Goal: Transaction & Acquisition: Purchase product/service

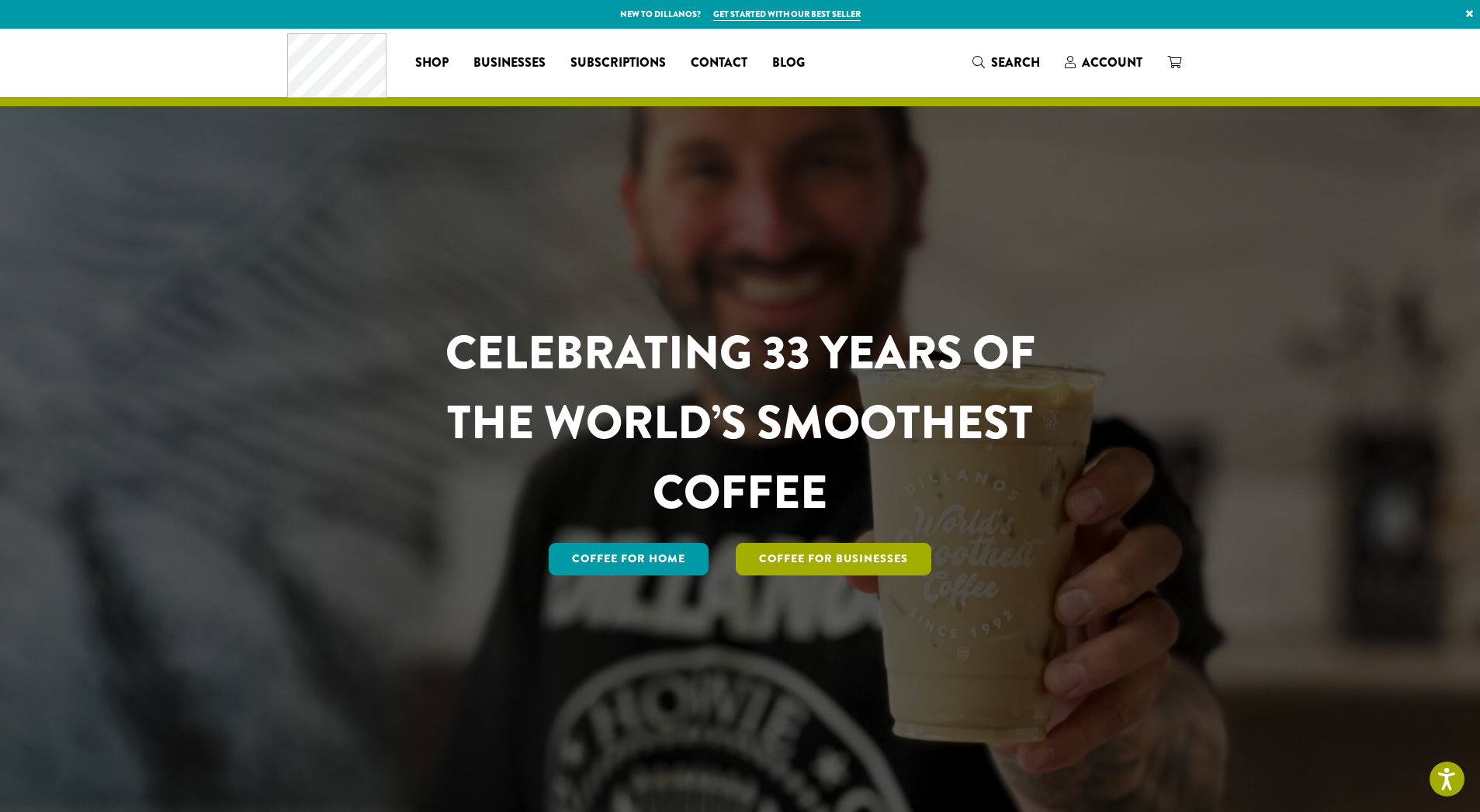
click at [865, 557] on link "Coffee For Businesses" at bounding box center [834, 559] width 196 height 33
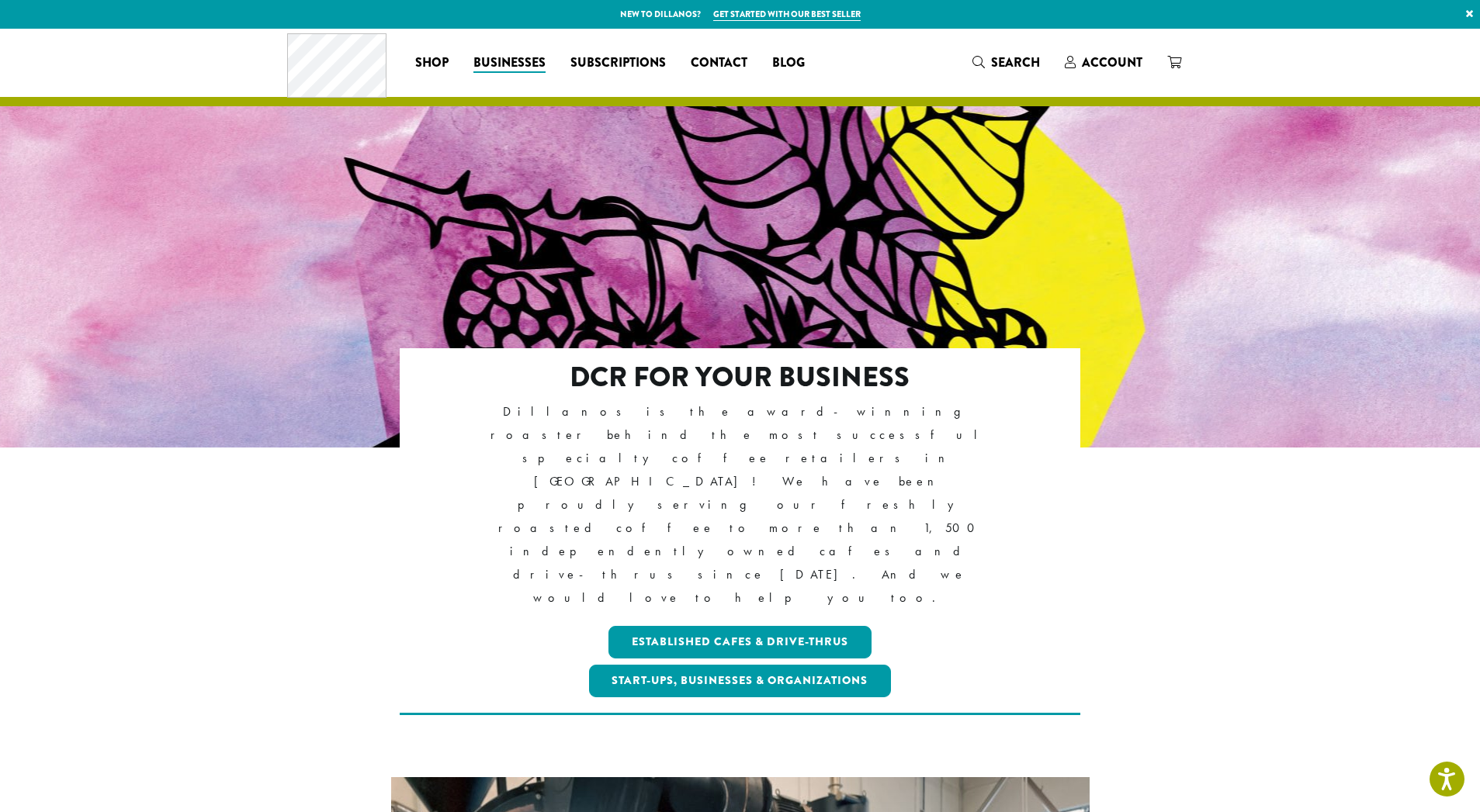
scroll to position [124, 0]
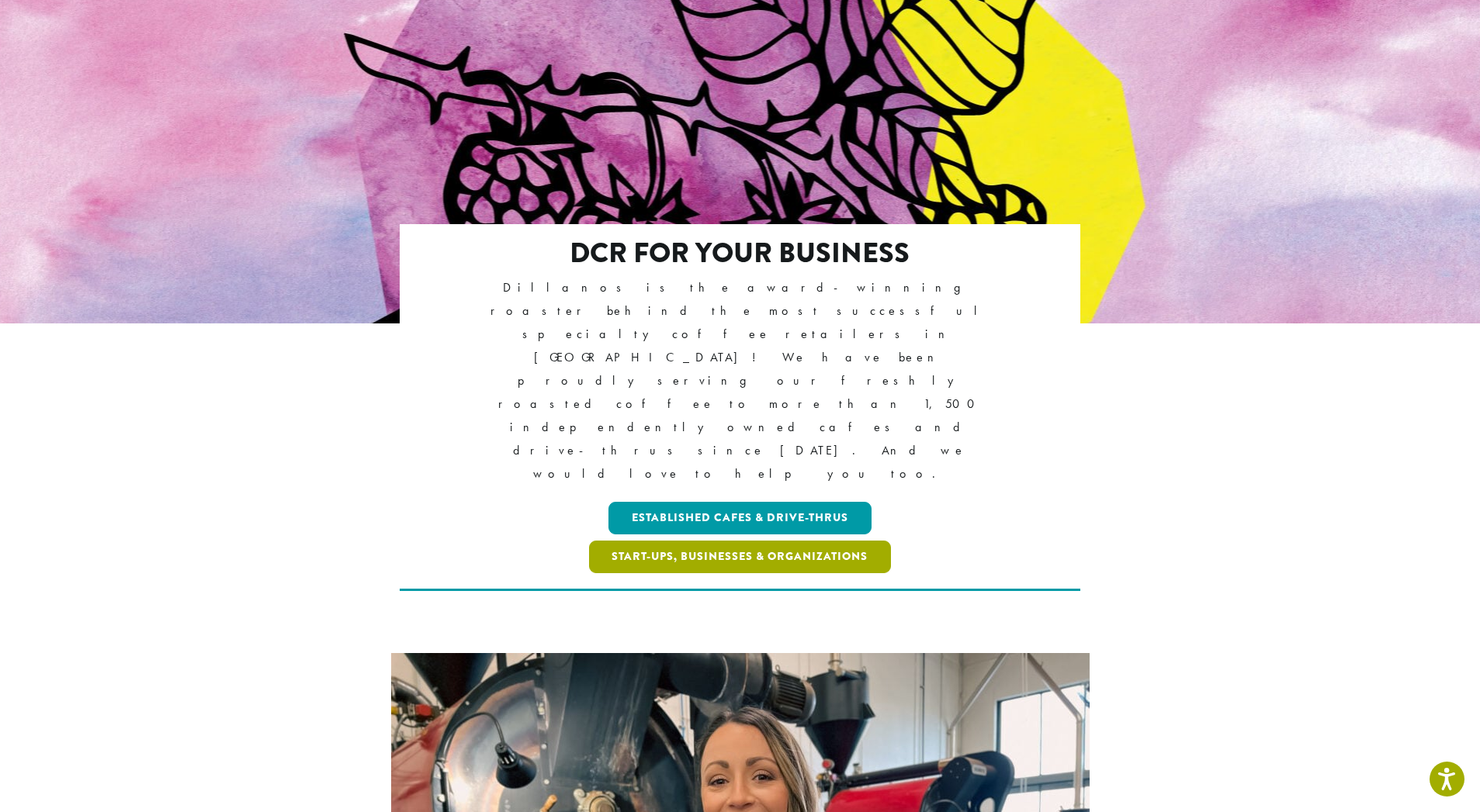
click at [768, 541] on link "Start-ups, Businesses & Organizations" at bounding box center [740, 557] width 303 height 33
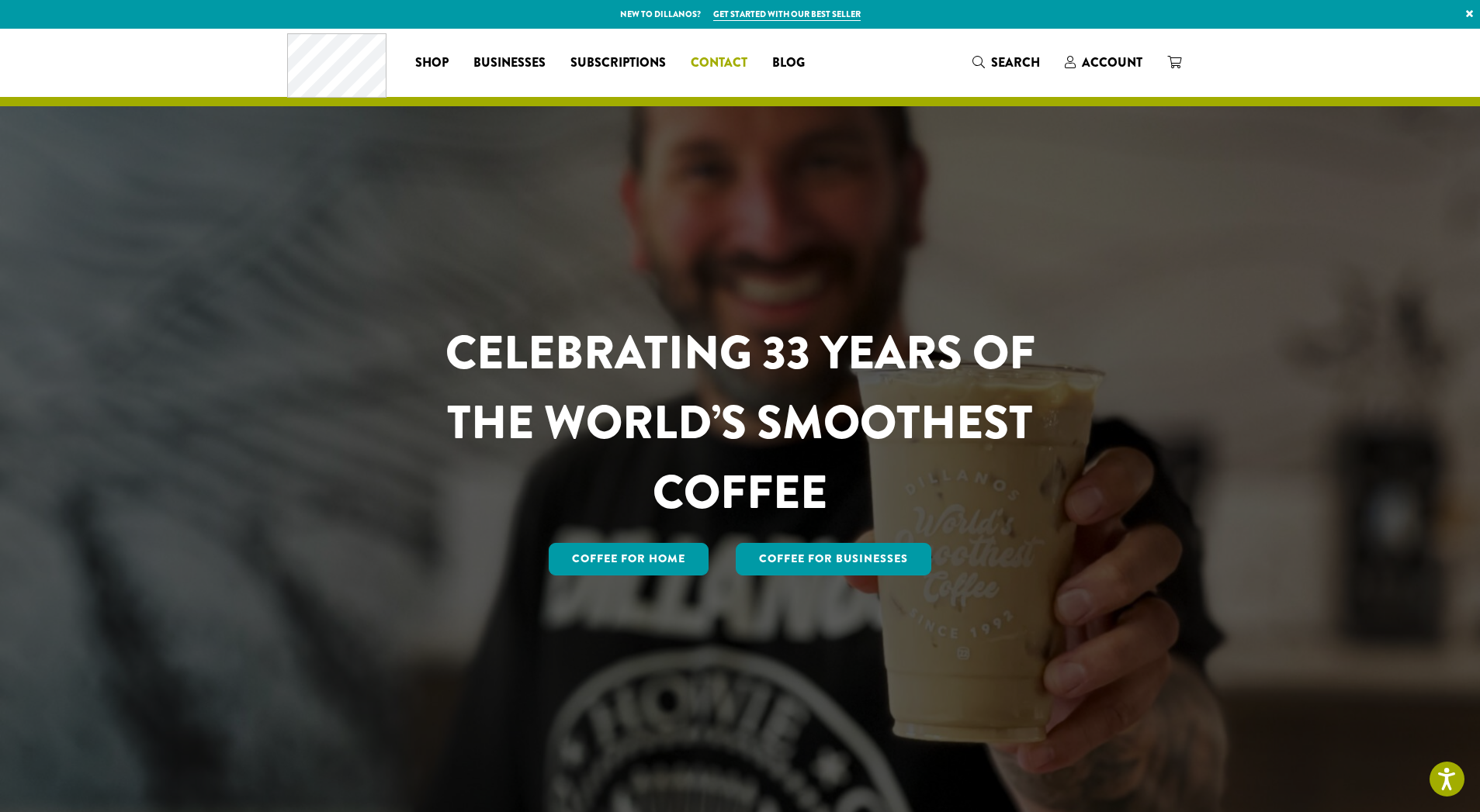
click at [715, 60] on span "Contact" at bounding box center [720, 63] width 57 height 19
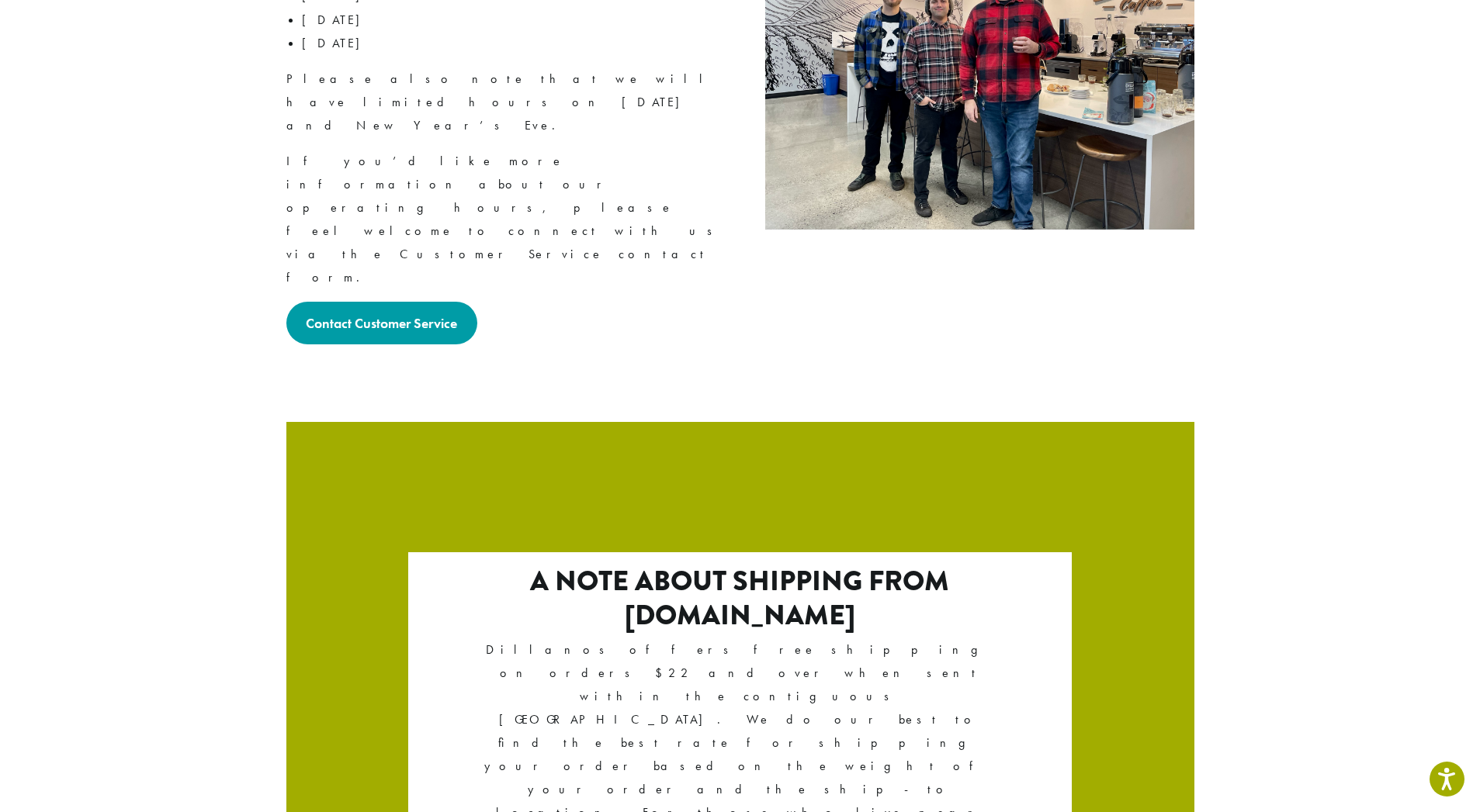
scroll to position [2466, 0]
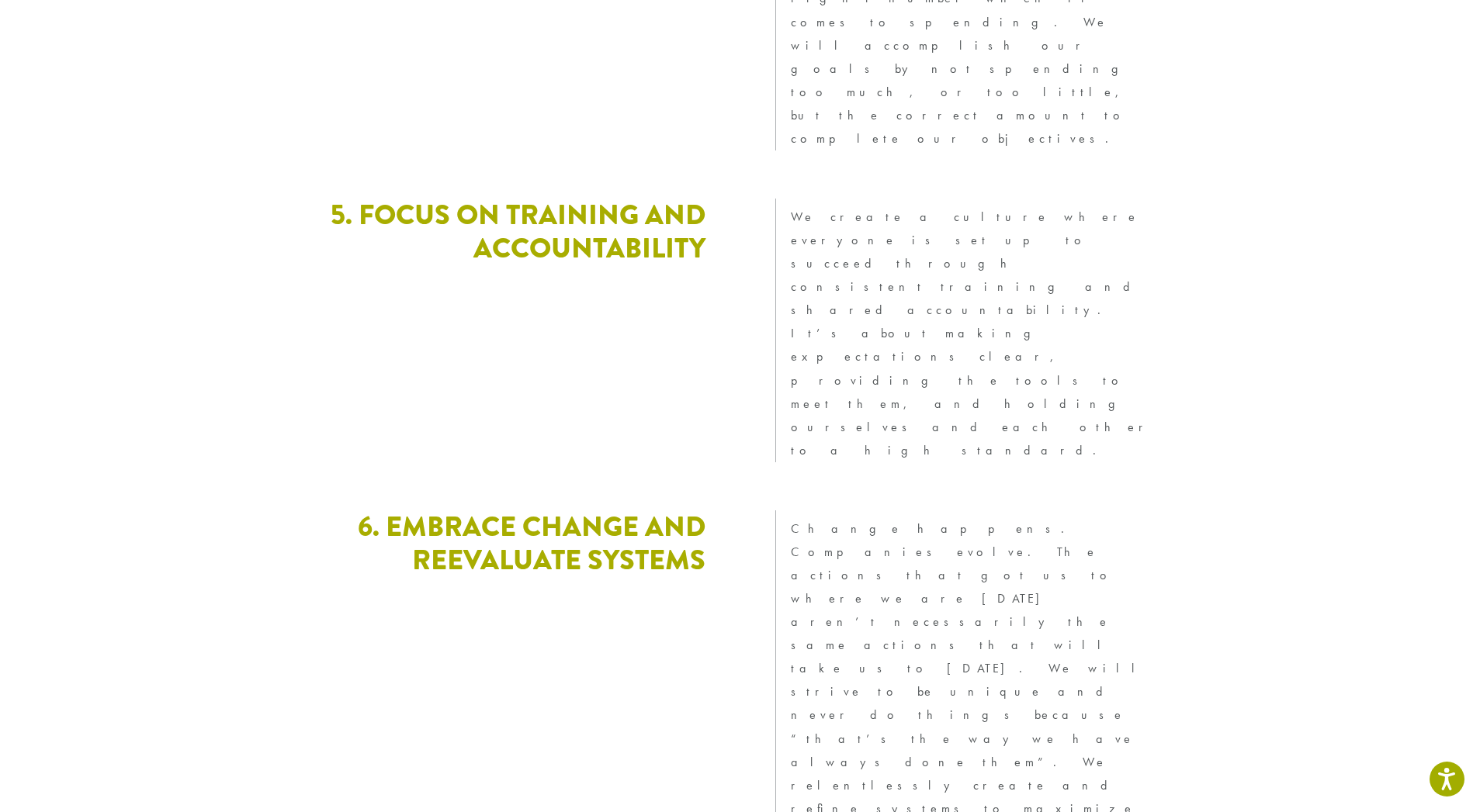
scroll to position [4103, 0]
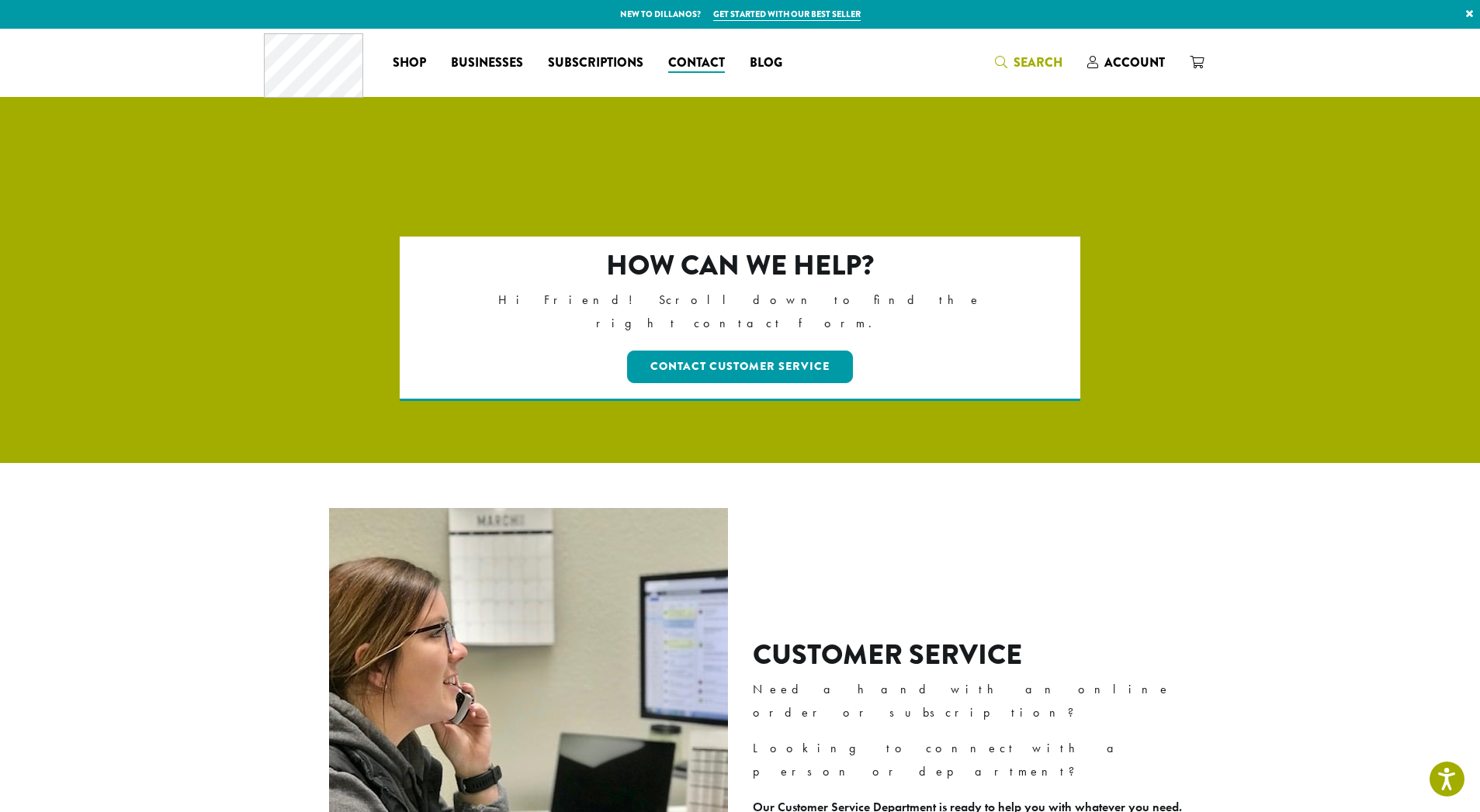
click at [1035, 59] on span "Search" at bounding box center [1038, 62] width 49 height 18
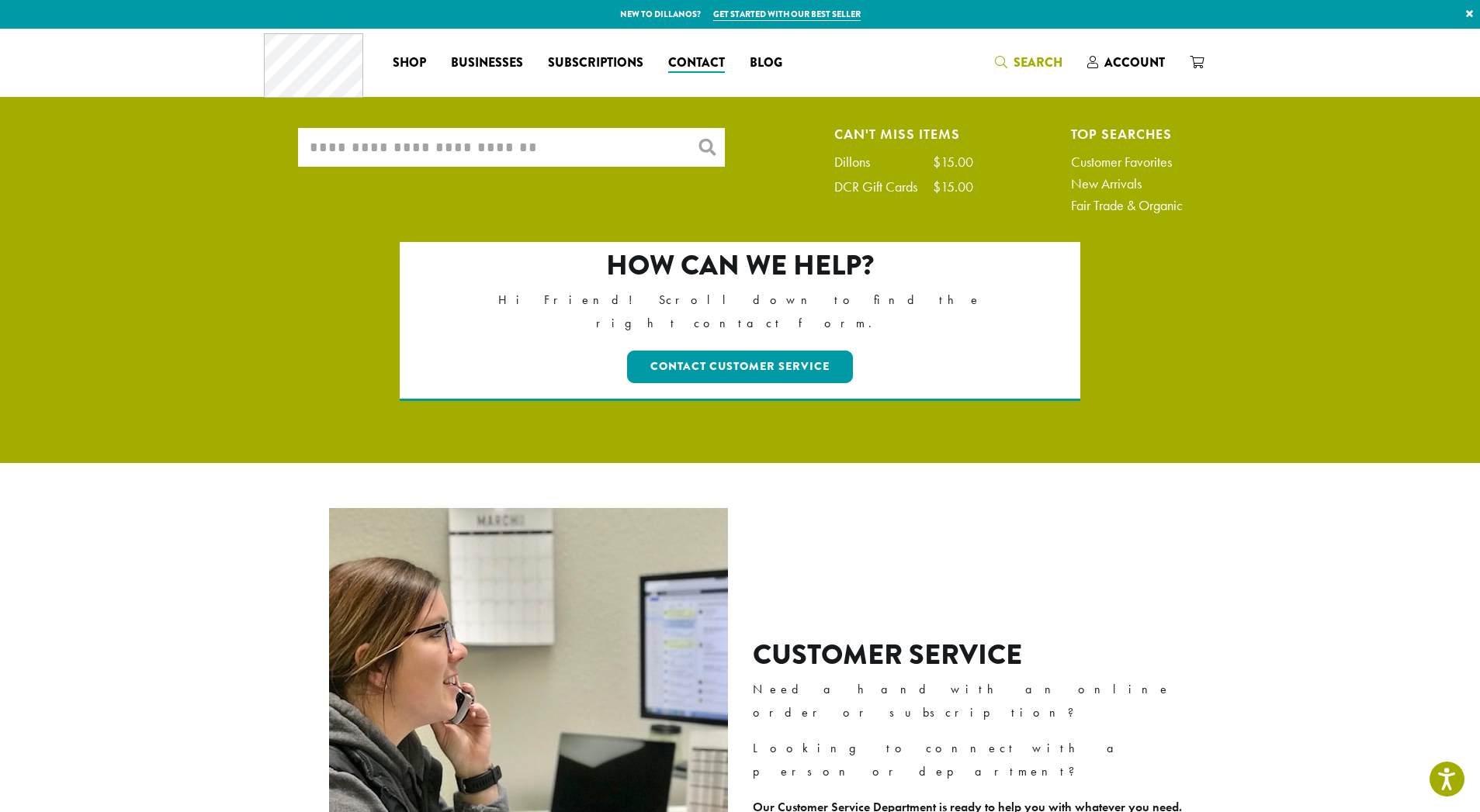
click at [1093, 163] on link "Customer Favorites" at bounding box center [1127, 162] width 112 height 14
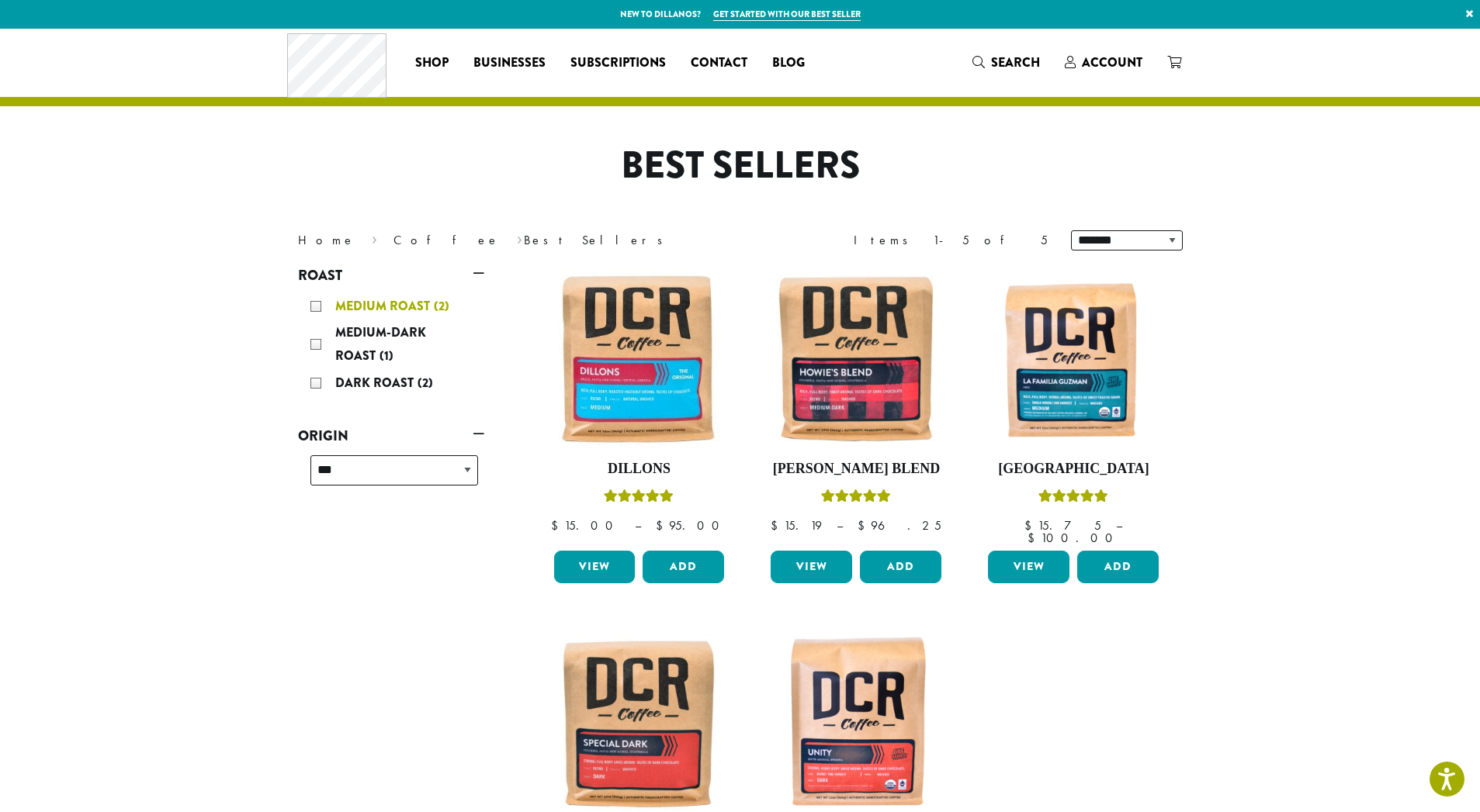
click at [315, 307] on div "Medium Roast (2)" at bounding box center [394, 307] width 167 height 23
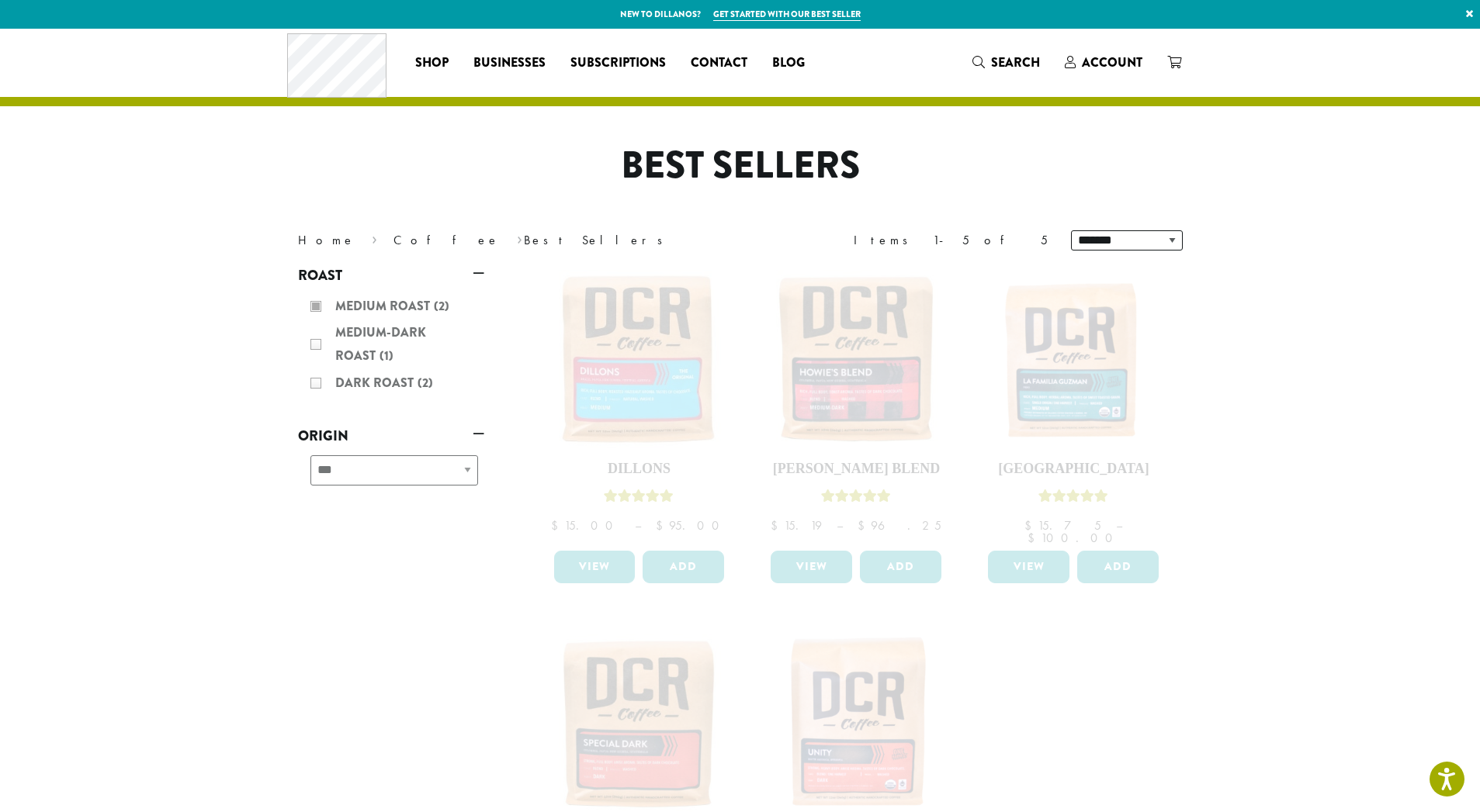
click at [308, 339] on div "Medium Roast (2) Medium-Dark Roast (1) Dark Roast (2)" at bounding box center [391, 345] width 187 height 115
click at [499, 62] on span "Businesses" at bounding box center [510, 63] width 72 height 19
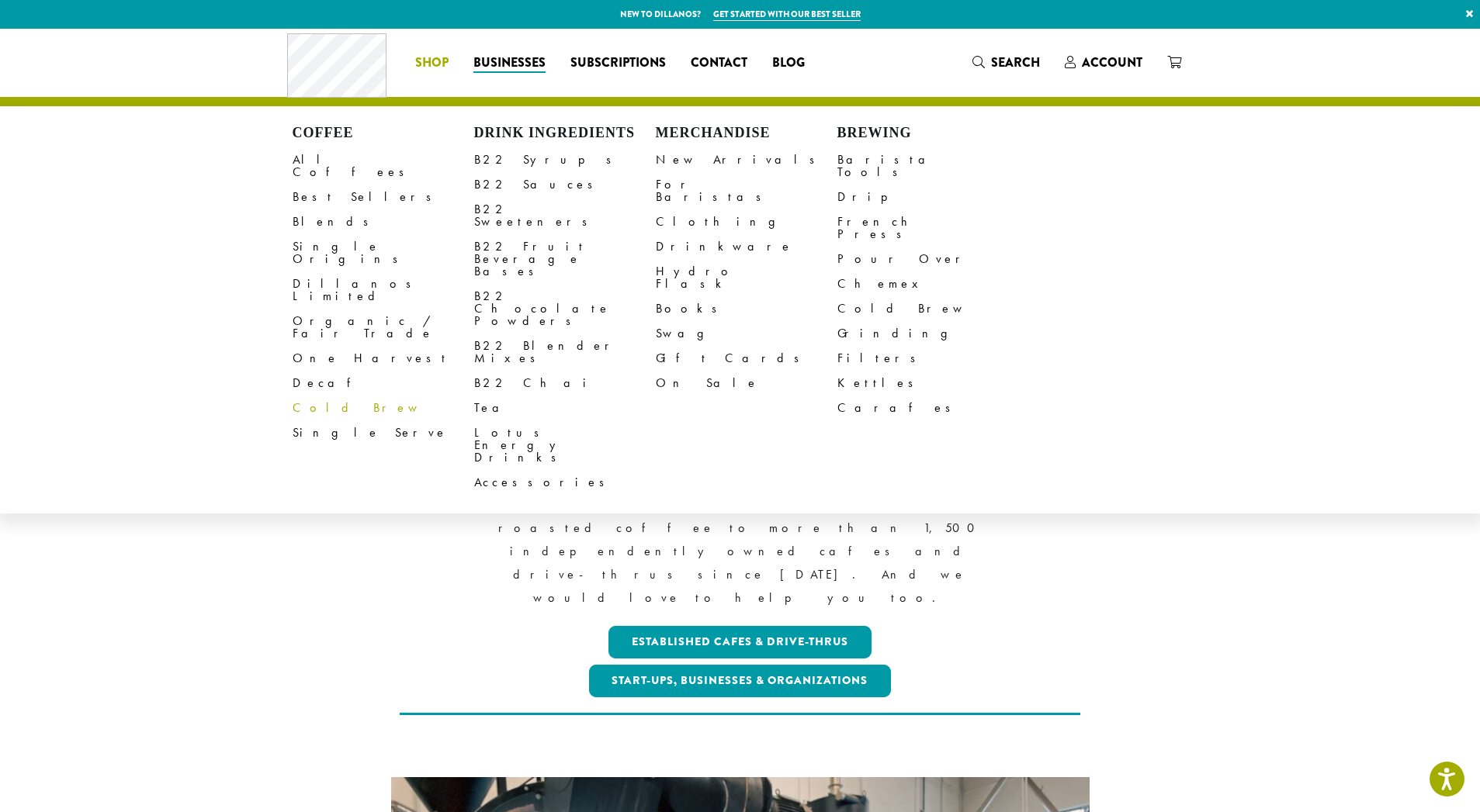
click at [305, 396] on link "Cold Brew" at bounding box center [383, 408] width 182 height 25
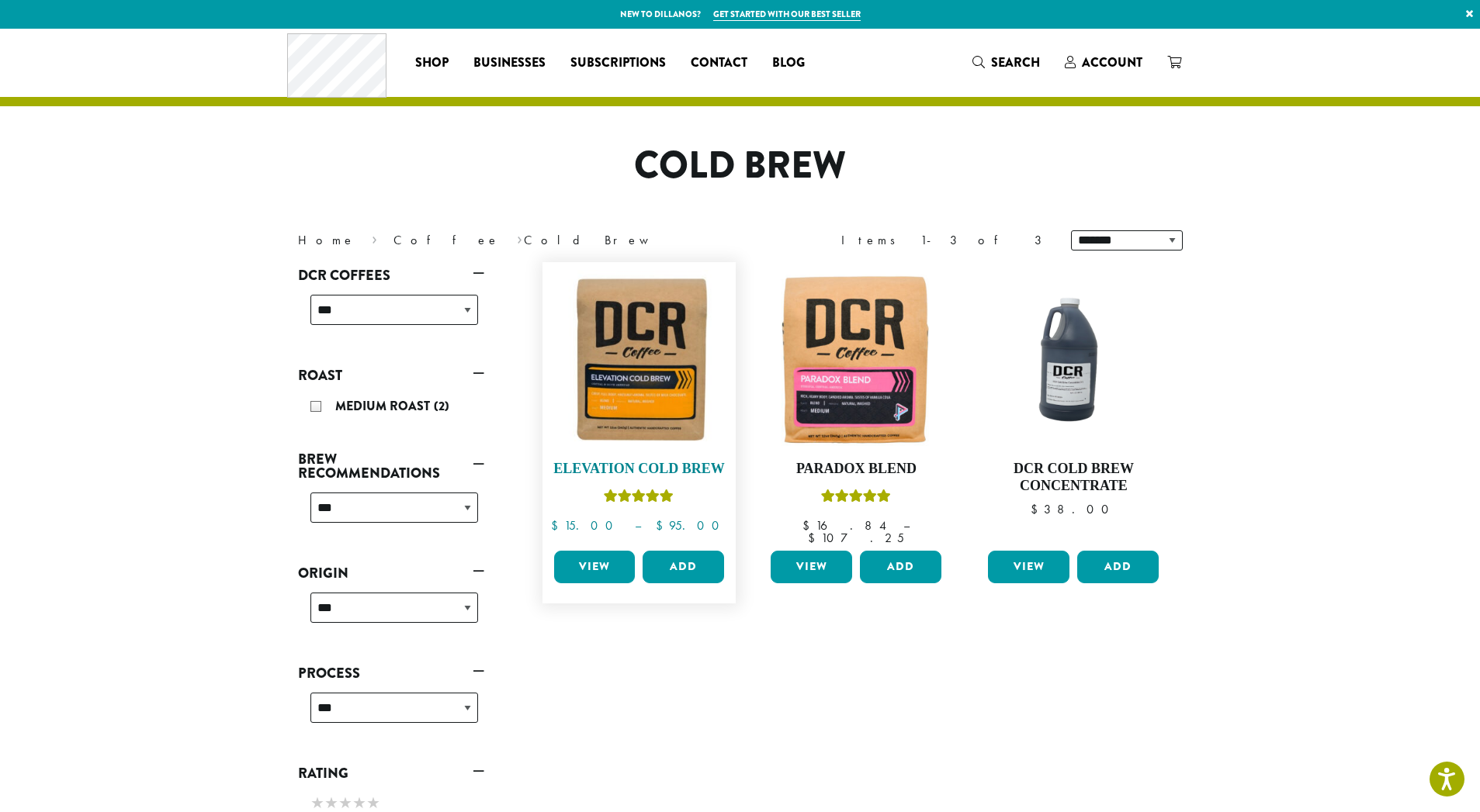
click at [622, 355] on img at bounding box center [638, 359] width 178 height 178
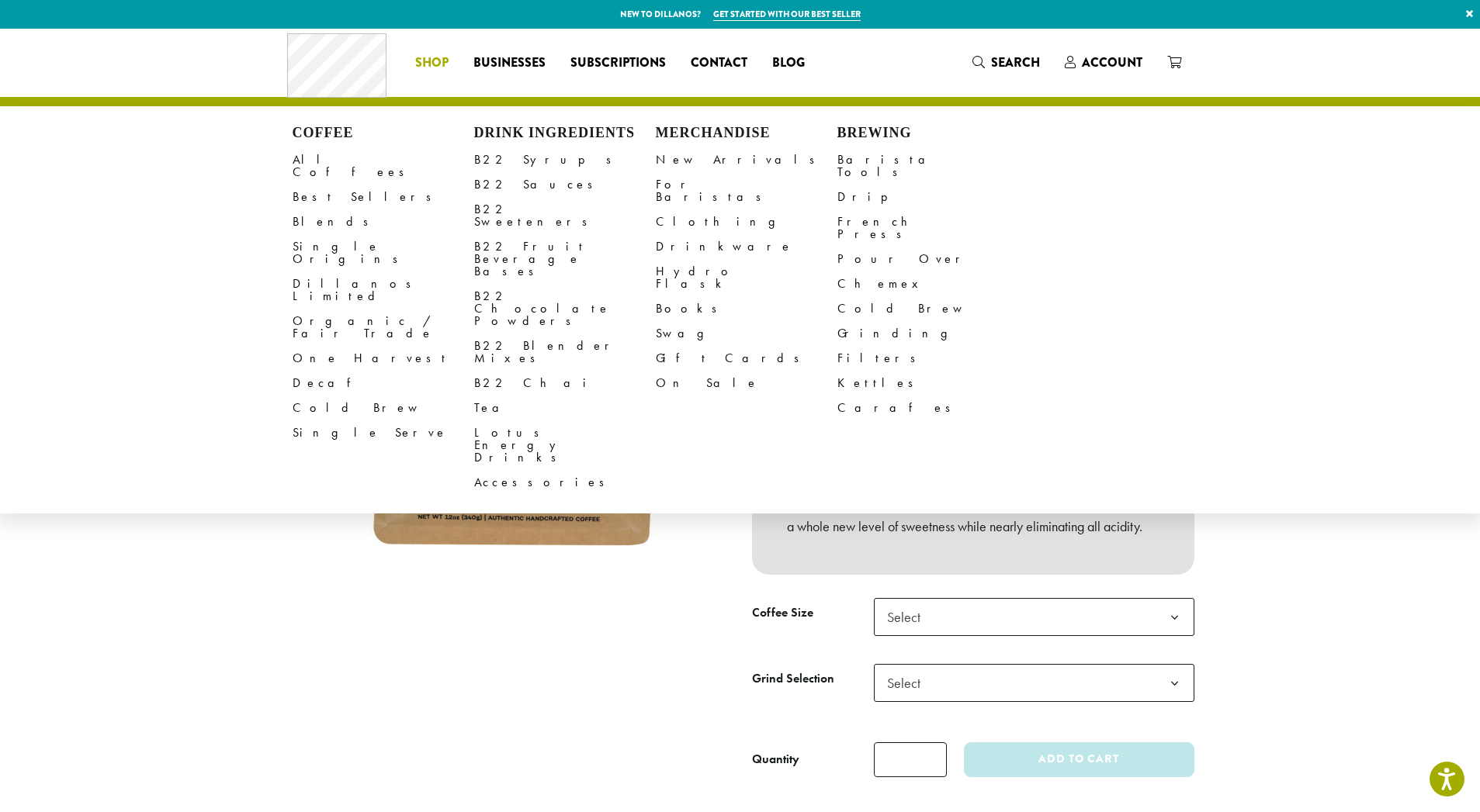
click at [531, 133] on h4 "Drink Ingredients" at bounding box center [565, 133] width 182 height 17
click at [493, 161] on link "B22 Syrups" at bounding box center [565, 160] width 182 height 25
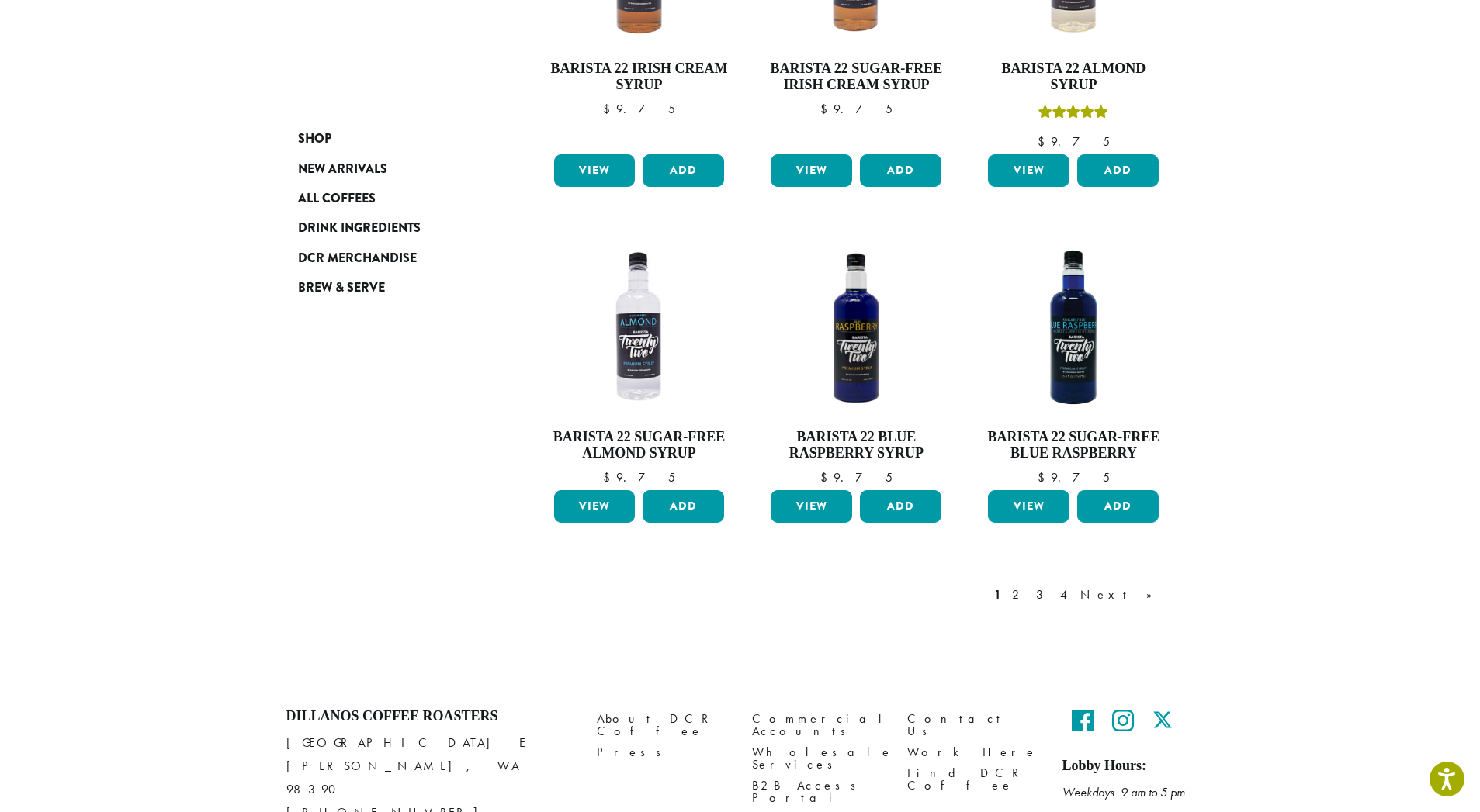
scroll to position [1203, 0]
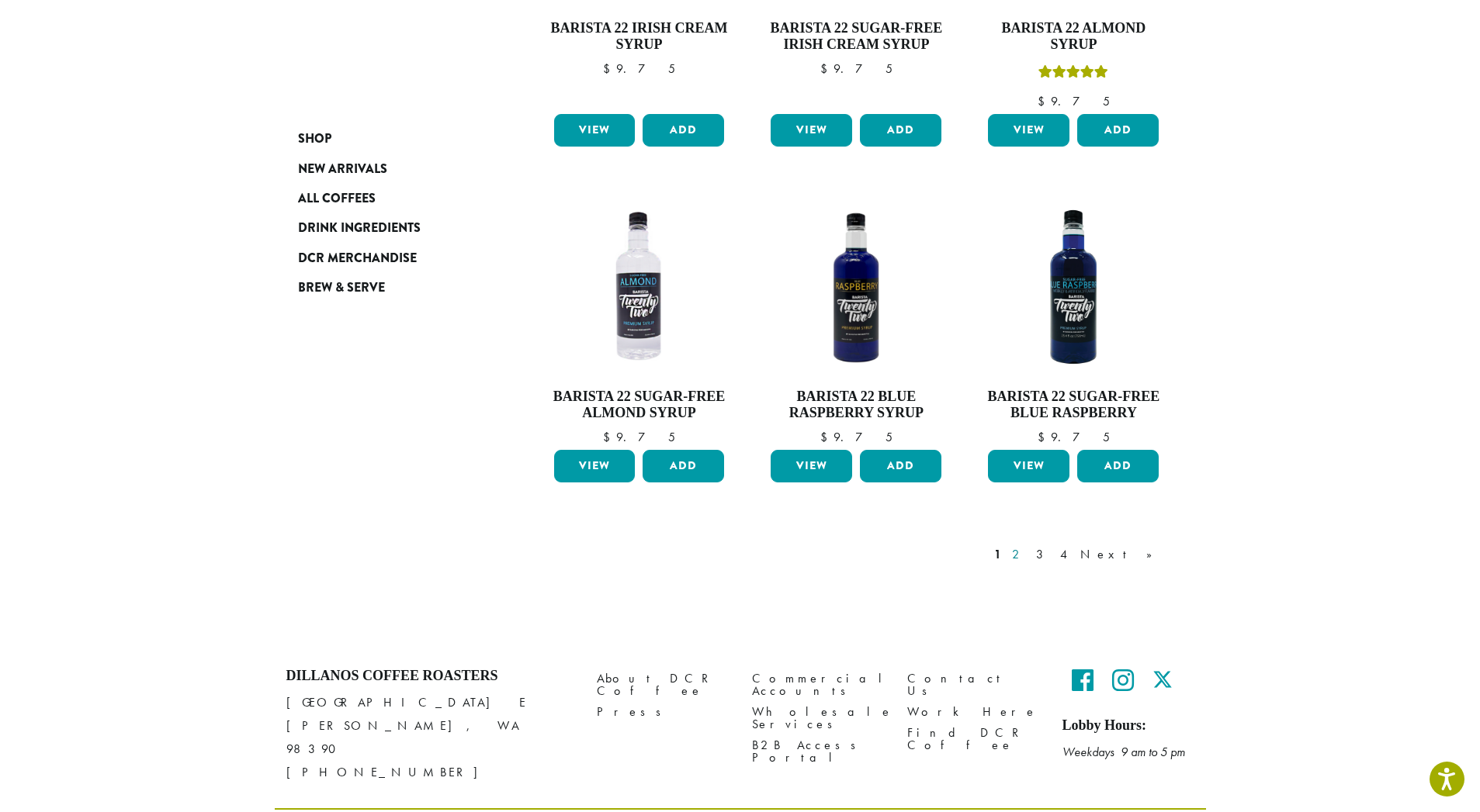
click at [1028, 545] on link "2" at bounding box center [1018, 554] width 19 height 18
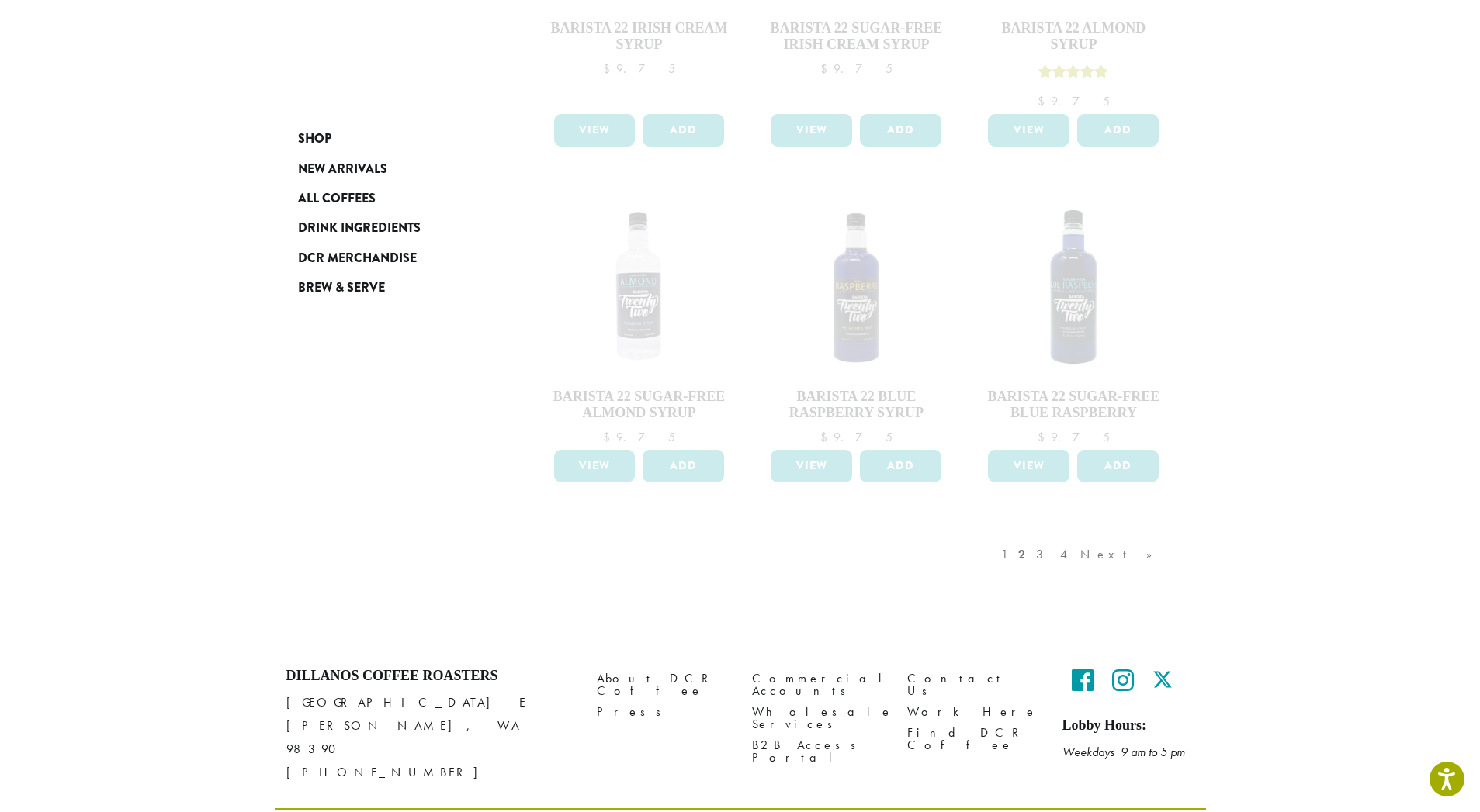
click at [1080, 534] on div "1 2 3 4 Next »" at bounding box center [1084, 569] width 173 height 73
